Goal: Task Accomplishment & Management: Manage account settings

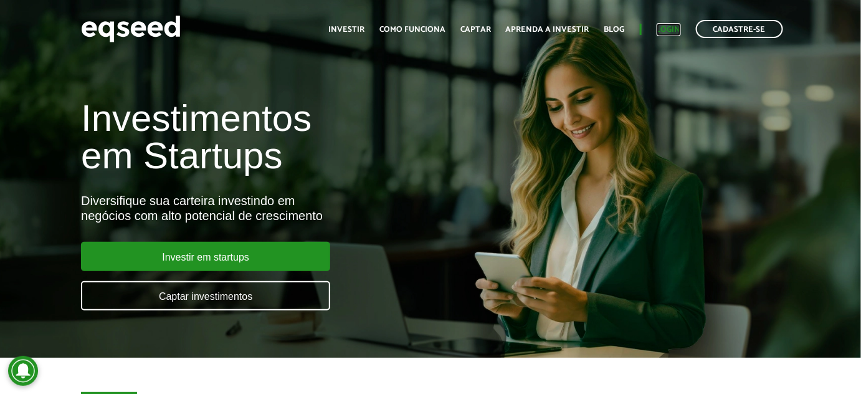
click at [671, 26] on link "Login" at bounding box center [669, 30] width 24 height 8
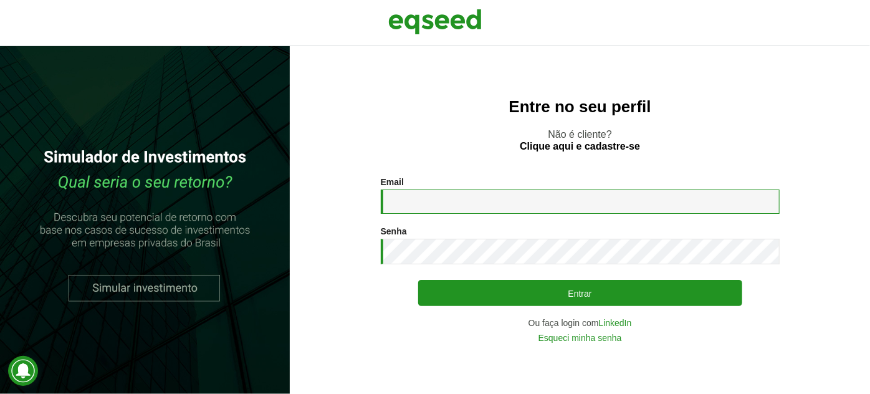
click at [439, 211] on input "Email *" at bounding box center [580, 202] width 399 height 24
type input "**********"
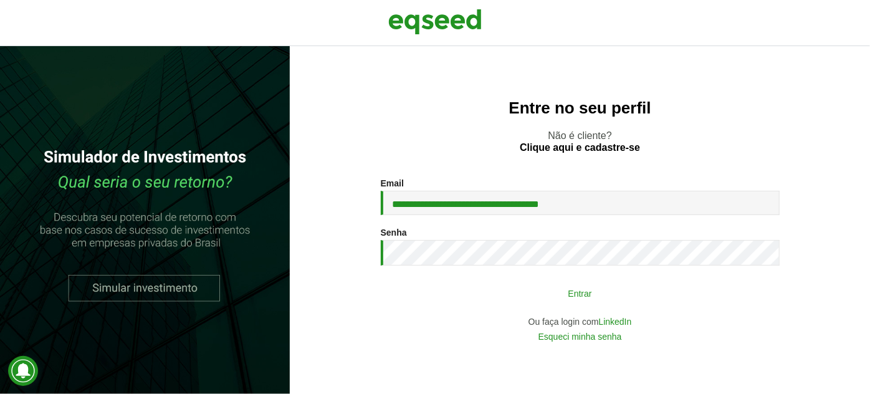
click at [524, 302] on button "Entrar" at bounding box center [580, 293] width 324 height 24
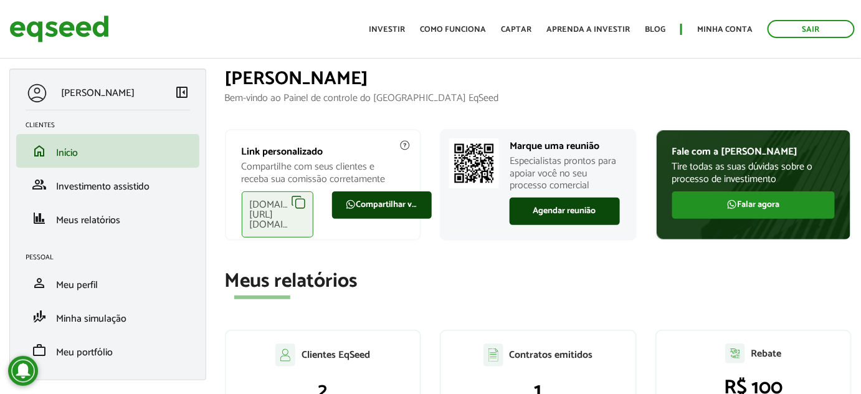
click at [302, 202] on div "[DOMAIN_NAME][URL][DOMAIN_NAME]" at bounding box center [278, 214] width 72 height 46
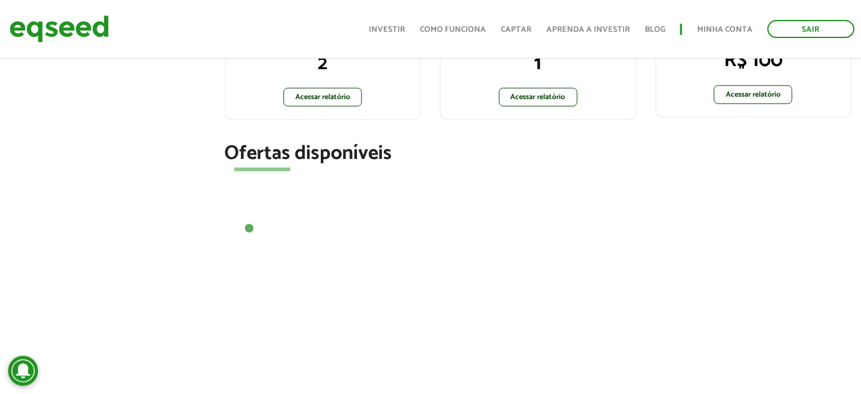
scroll to position [396, 0]
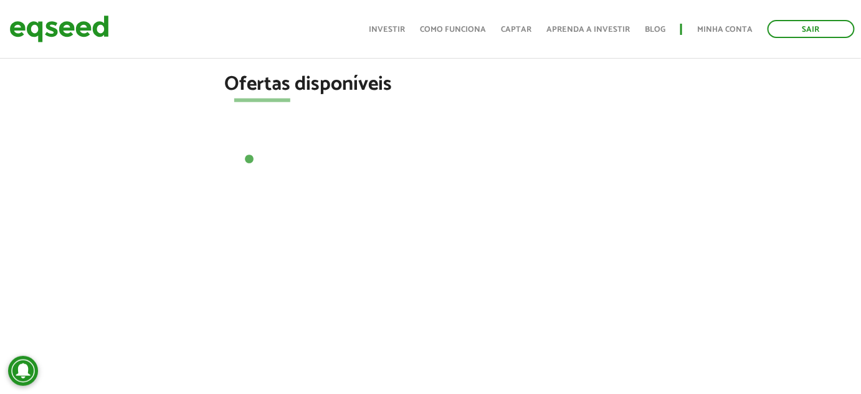
click at [557, 144] on section "Ofertas disponíveis 1" at bounding box center [539, 120] width 628 height 92
